Goal: Task Accomplishment & Management: Manage account settings

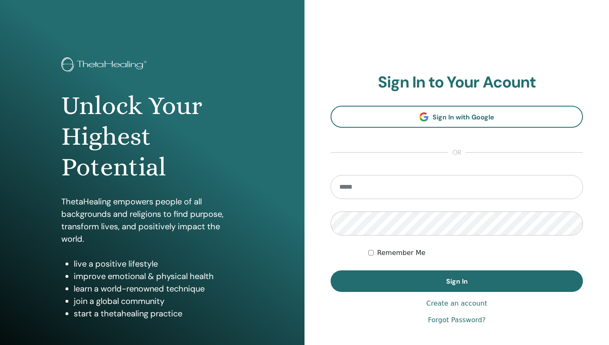
click at [409, 190] on input "email" at bounding box center [457, 187] width 252 height 24
click at [374, 190] on input "**********" at bounding box center [457, 187] width 252 height 24
type input "**********"
click at [445, 308] on link "Create an account" at bounding box center [456, 303] width 61 height 10
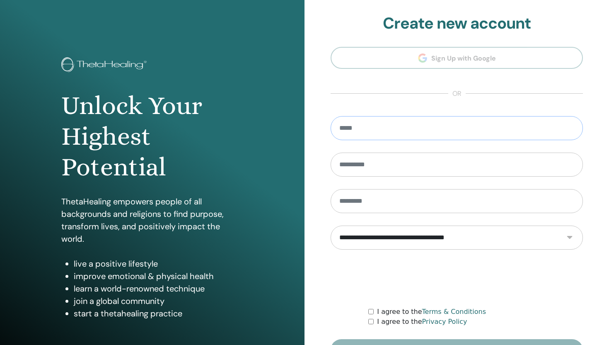
click at [393, 134] on input "email" at bounding box center [457, 128] width 252 height 24
type input "**********"
click at [402, 148] on form "**********" at bounding box center [457, 238] width 252 height 244
click at [402, 157] on input "text" at bounding box center [457, 164] width 252 height 24
type input "******"
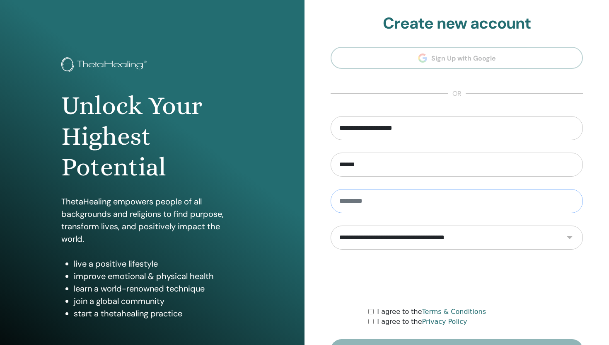
click at [382, 201] on input "text" at bounding box center [457, 201] width 252 height 24
type input "*****"
click at [389, 235] on select "**********" at bounding box center [457, 237] width 252 height 24
select select "***"
click at [331, 225] on select "**********" at bounding box center [457, 237] width 252 height 24
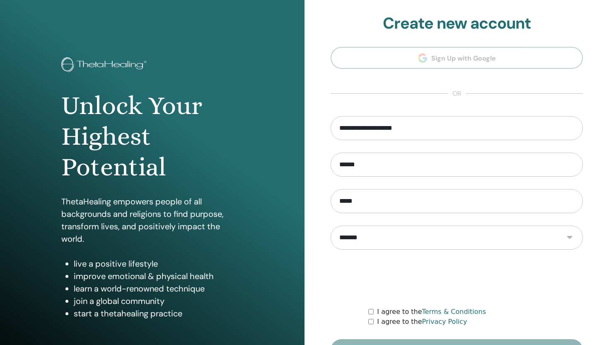
click at [373, 316] on div "I agree to the Terms & Conditions" at bounding box center [475, 312] width 215 height 10
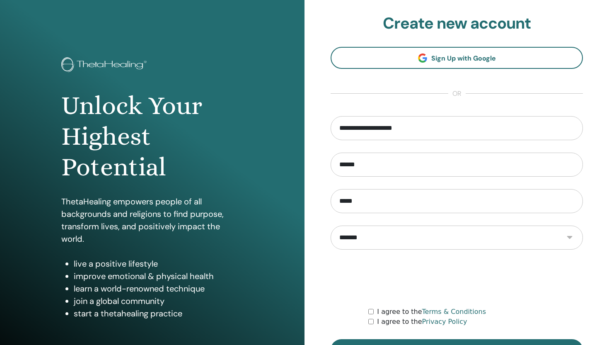
scroll to position [53, 0]
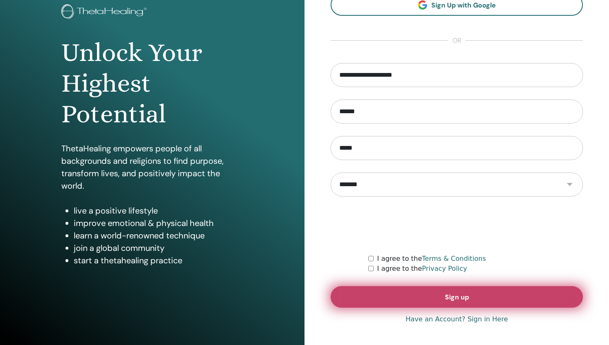
click at [381, 293] on button "Sign up" at bounding box center [457, 297] width 252 height 22
click at [353, 290] on button "Sign up" at bounding box center [457, 297] width 252 height 22
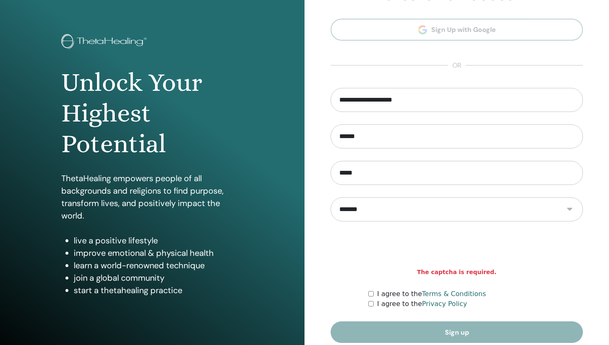
scroll to position [23, 0]
click at [373, 298] on div "I agree to the Terms & Conditions" at bounding box center [475, 294] width 215 height 10
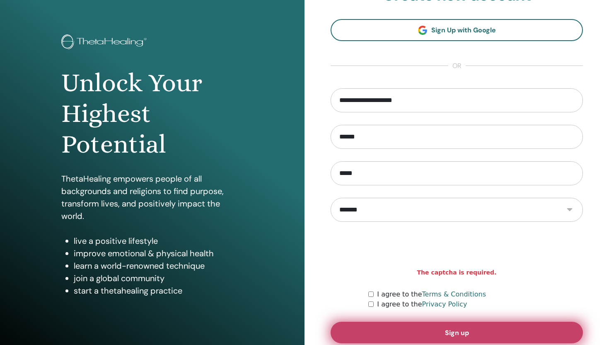
click at [401, 332] on button "Sign up" at bounding box center [457, 333] width 252 height 22
click at [426, 329] on button "Sign up" at bounding box center [457, 333] width 252 height 22
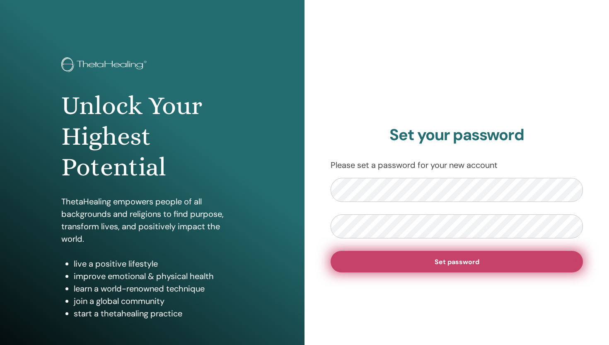
click at [382, 266] on button "Set password" at bounding box center [457, 262] width 252 height 22
click at [411, 271] on button "Set password" at bounding box center [457, 262] width 252 height 22
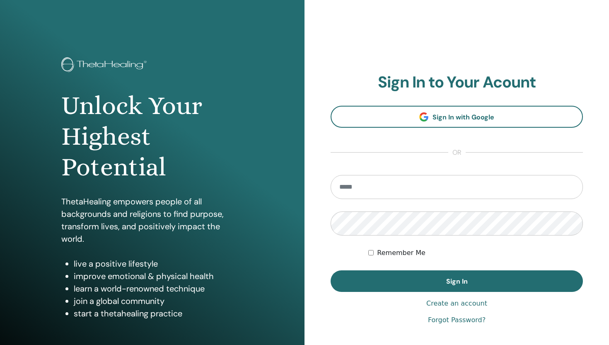
click at [372, 188] on input "email" at bounding box center [457, 187] width 252 height 24
type input "**********"
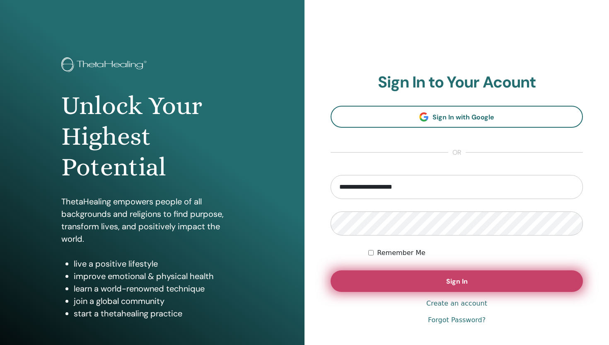
click at [443, 283] on button "Sign In" at bounding box center [457, 281] width 252 height 22
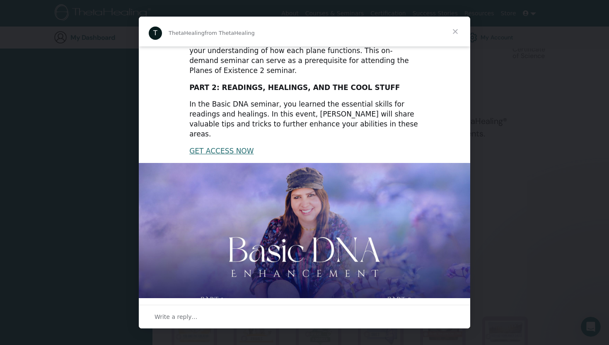
scroll to position [149, 0]
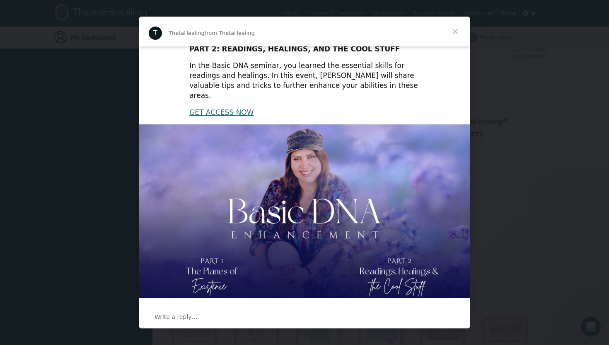
click at [452, 30] on span "Close" at bounding box center [455, 32] width 30 height 30
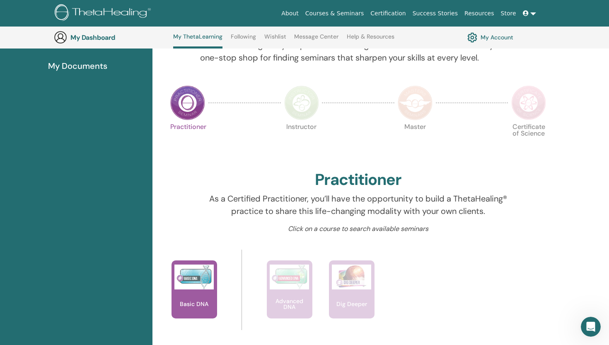
scroll to position [0, 0]
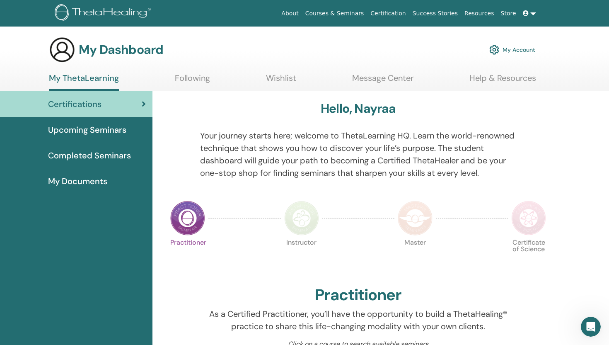
click at [101, 98] on span "Certifications" at bounding box center [74, 104] width 53 height 12
click at [194, 215] on img at bounding box center [187, 218] width 35 height 35
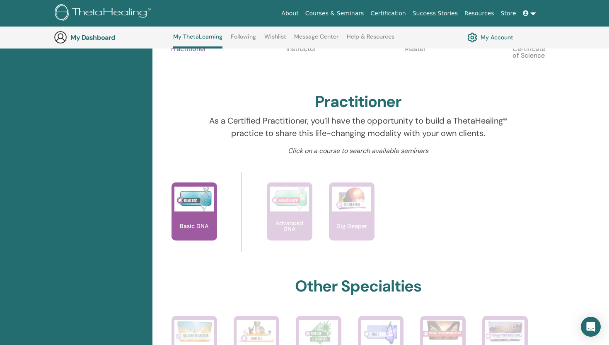
scroll to position [215, 0]
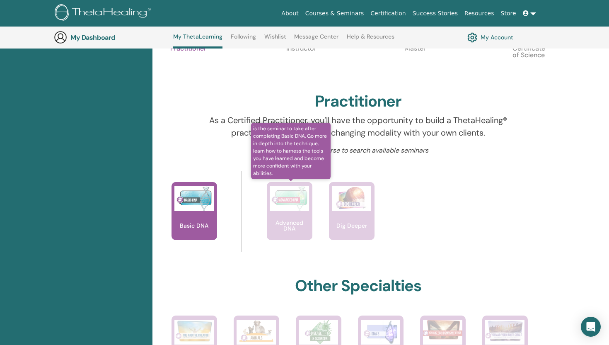
click at [287, 216] on div "Advanced DNA" at bounding box center [290, 211] width 46 height 58
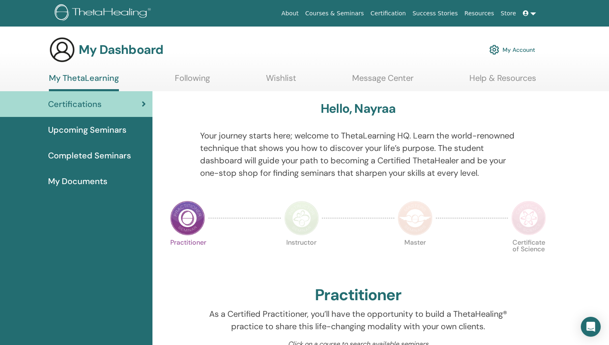
click at [501, 46] on link "My Account" at bounding box center [512, 50] width 46 height 18
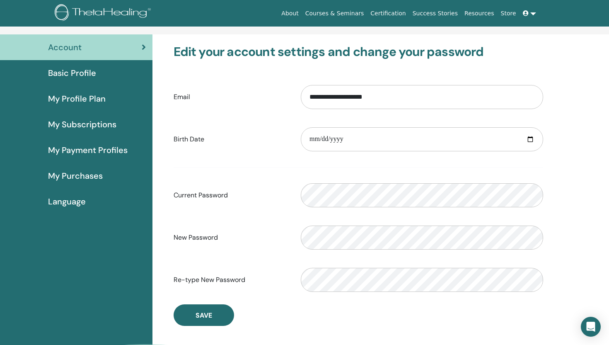
scroll to position [41, 0]
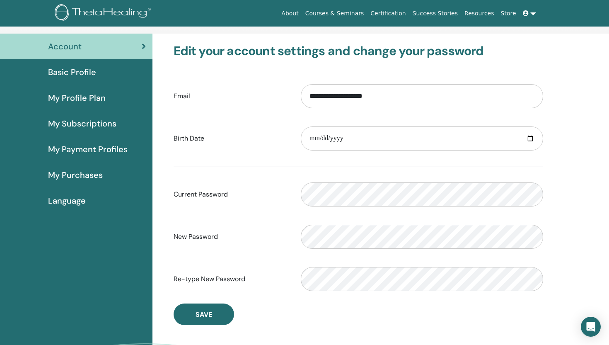
click at [70, 76] on span "Basic Profile" at bounding box center [72, 72] width 48 height 12
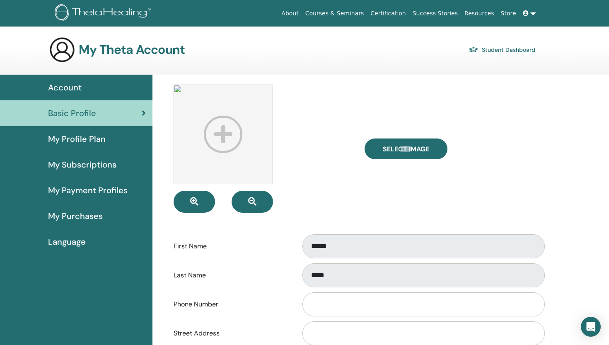
click at [94, 134] on span "My Profile Plan" at bounding box center [77, 139] width 58 height 12
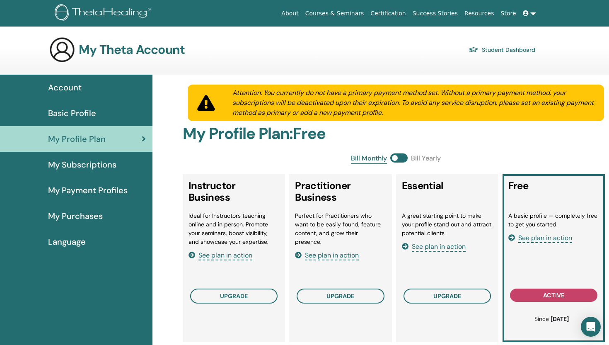
click at [117, 167] on div "My Subscriptions" at bounding box center [76, 164] width 139 height 12
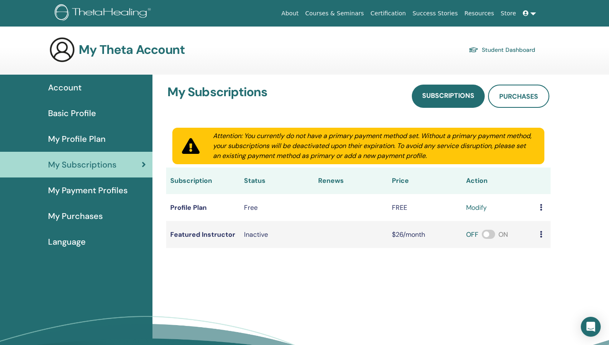
click at [114, 186] on span "My Payment Profiles" at bounding box center [88, 190] width 80 height 12
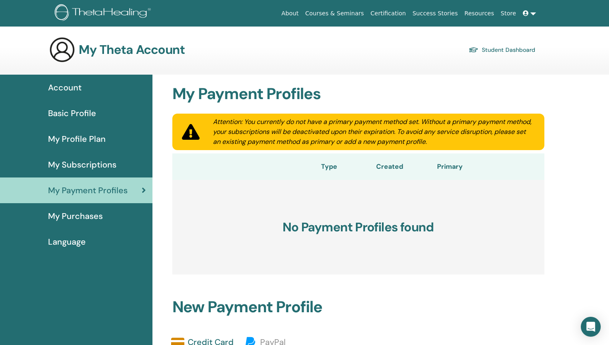
click at [92, 159] on span "My Subscriptions" at bounding box center [82, 164] width 68 height 12
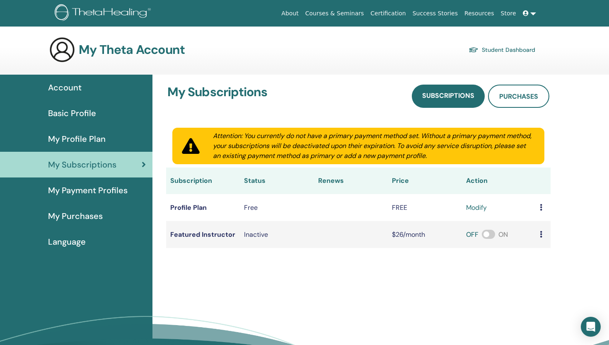
click at [88, 146] on link "My Profile Plan" at bounding box center [76, 139] width 152 height 26
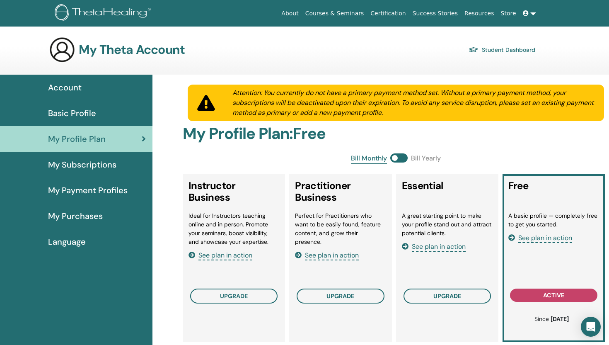
click at [90, 113] on span "Basic Profile" at bounding box center [72, 113] width 48 height 12
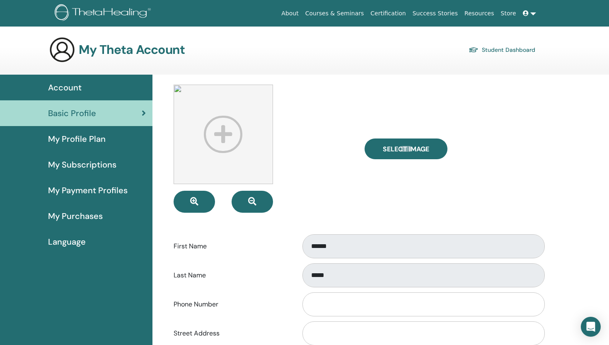
click at [97, 88] on div "Account" at bounding box center [76, 87] width 139 height 12
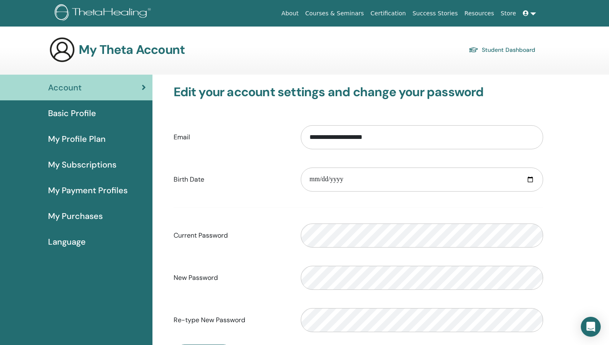
click at [521, 11] on link at bounding box center [530, 13] width 20 height 15
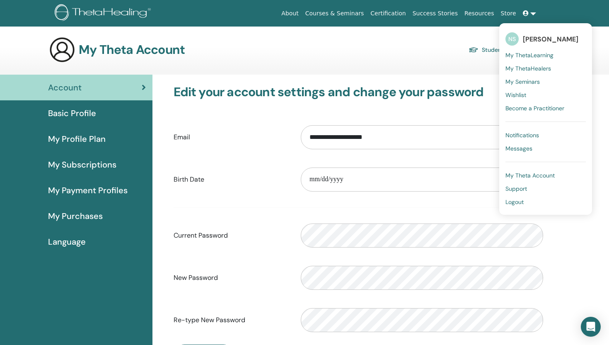
click at [516, 54] on span "My ThetaLearning" at bounding box center [530, 54] width 48 height 7
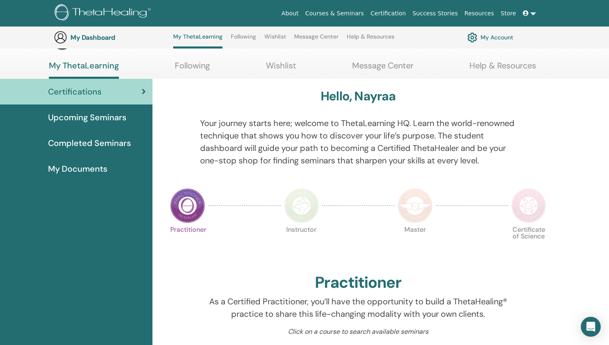
scroll to position [30, 0]
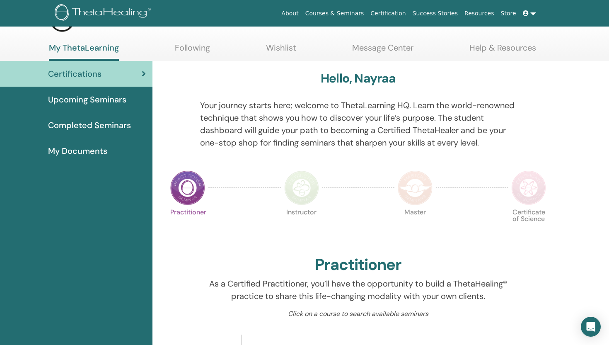
click at [90, 150] on span "My Documents" at bounding box center [77, 151] width 59 height 12
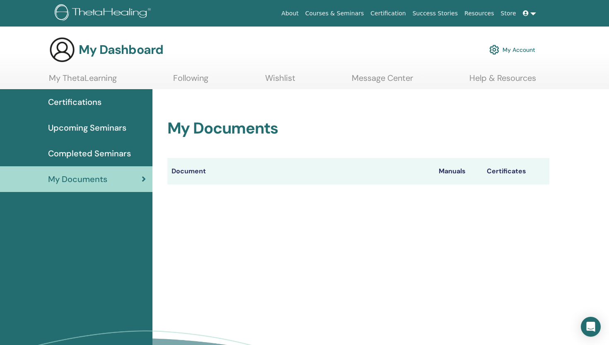
click at [331, 177] on th "Document" at bounding box center [301, 171] width 268 height 27
click at [80, 152] on span "Completed Seminars" at bounding box center [89, 153] width 83 height 12
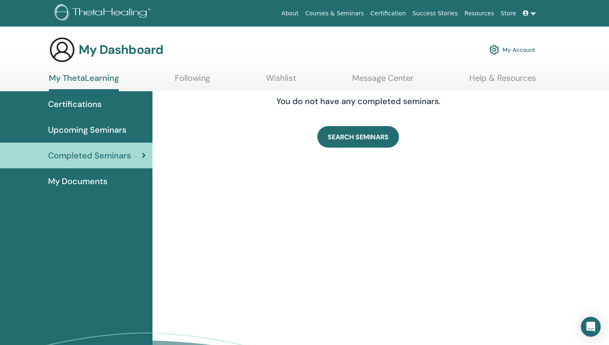
click at [88, 136] on link "Upcoming Seminars" at bounding box center [76, 130] width 152 height 26
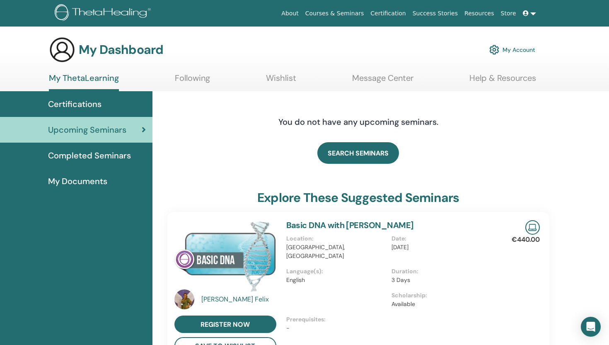
click at [94, 109] on span "Certifications" at bounding box center [74, 104] width 53 height 12
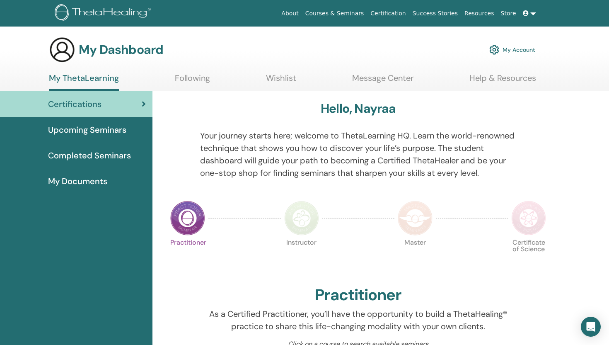
click at [533, 11] on link at bounding box center [530, 13] width 20 height 15
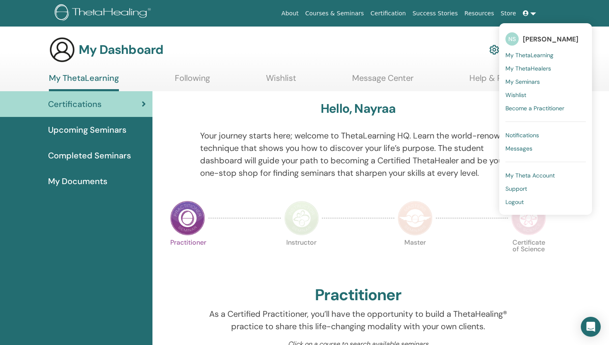
click at [541, 198] on link "Logout" at bounding box center [546, 201] width 80 height 13
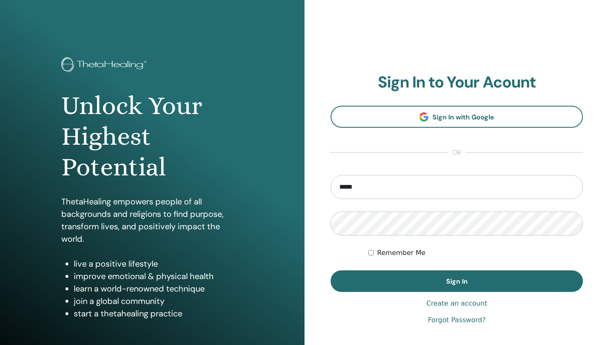
type input "**********"
click at [331, 270] on button "Sign In" at bounding box center [457, 281] width 252 height 22
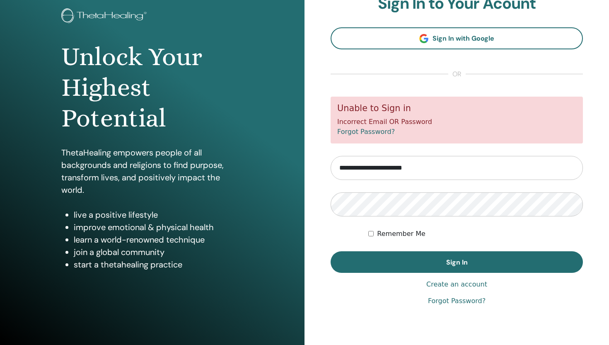
scroll to position [53, 0]
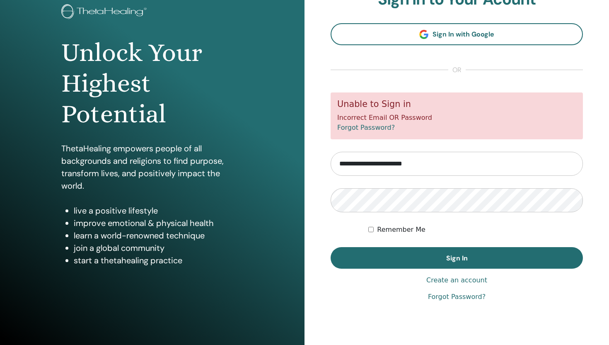
click at [454, 296] on link "Forgot Password?" at bounding box center [457, 297] width 58 height 10
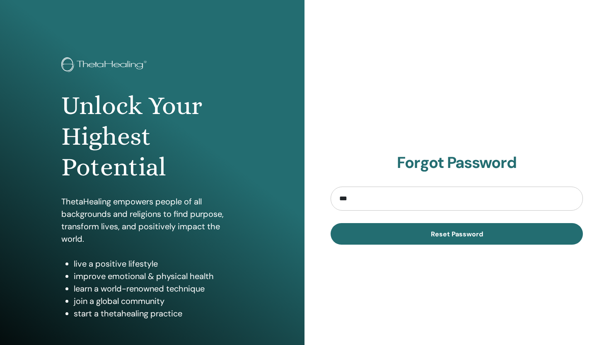
type input "**********"
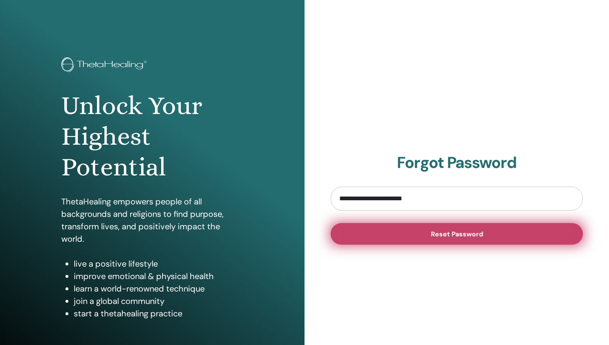
click at [400, 237] on button "Reset Password" at bounding box center [457, 234] width 252 height 22
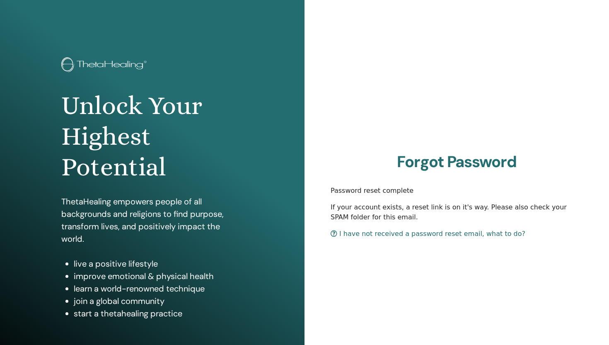
click at [368, 235] on link "I have not received a password reset email, what to do?" at bounding box center [428, 234] width 195 height 8
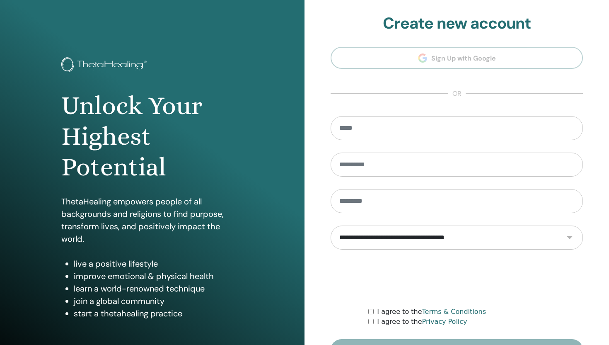
scroll to position [23, 0]
